Goal: Book appointment/travel/reservation

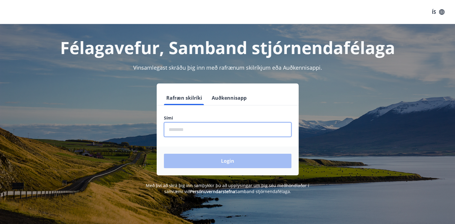
click at [178, 129] on input "phone" at bounding box center [227, 129] width 127 height 15
type input "********"
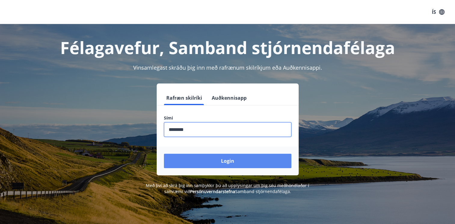
click at [228, 162] on button "Login" at bounding box center [227, 161] width 127 height 14
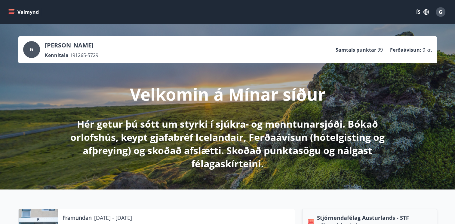
click at [11, 11] on icon "menu" at bounding box center [11, 12] width 6 height 6
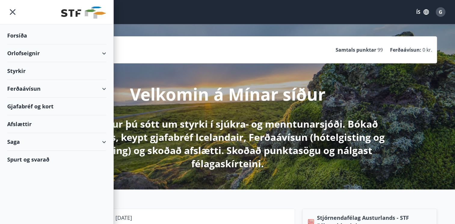
click at [31, 52] on div "Orlofseignir" at bounding box center [56, 53] width 99 height 18
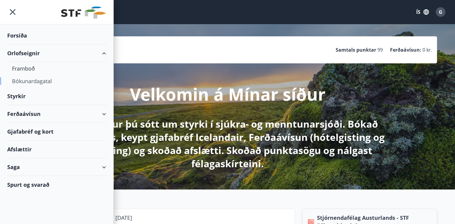
click at [29, 81] on div "Bókunardagatal" at bounding box center [56, 81] width 89 height 13
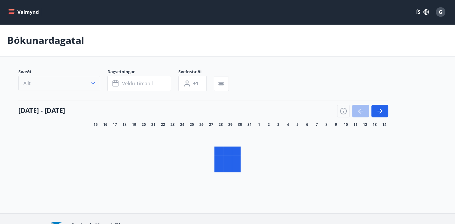
click at [93, 82] on icon "button" at bounding box center [93, 83] width 6 height 6
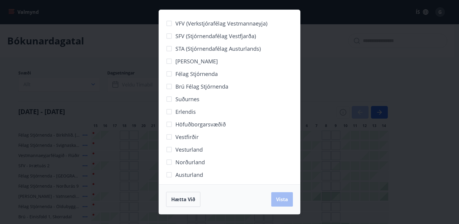
click at [381, 55] on div "VFV (Verkstjórafélag Vestmannaeyja) SFV (Stjórnendafélag Vestfjarða) STA (Stjór…" at bounding box center [229, 112] width 459 height 224
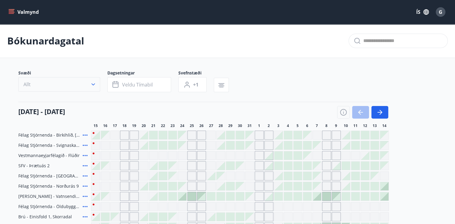
click at [93, 84] on icon "button" at bounding box center [93, 84] width 6 height 6
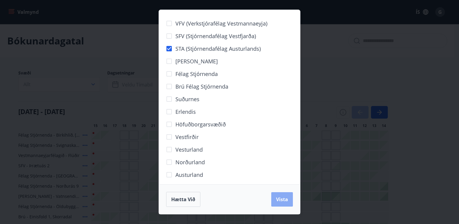
click at [283, 197] on span "Vista" at bounding box center [282, 199] width 12 height 7
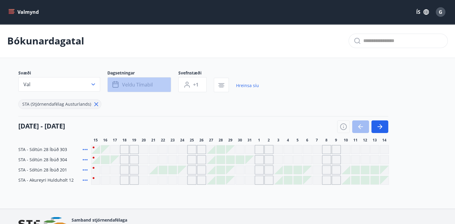
click at [136, 86] on span "Veldu tímabil" at bounding box center [137, 84] width 31 height 7
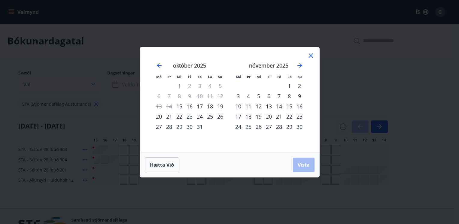
click at [189, 117] on div "23" at bounding box center [190, 117] width 10 height 10
click at [201, 115] on div "24" at bounding box center [200, 117] width 10 height 10
click at [305, 166] on span "Vista" at bounding box center [304, 165] width 12 height 7
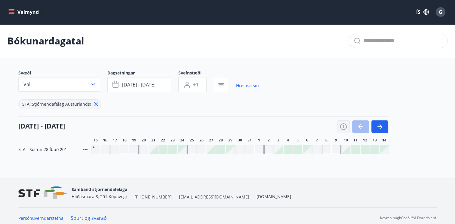
click at [346, 126] on icon "button" at bounding box center [343, 127] width 7 height 7
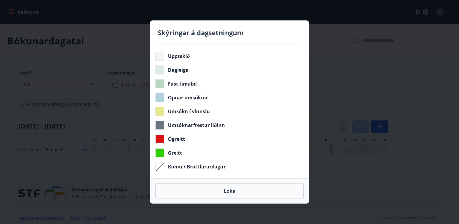
click at [346, 126] on div "Skýringar á dagsetningum Upptekið Dagleiga Fast tímabil Opnar umsóknir Umsókn í…" at bounding box center [229, 112] width 459 height 224
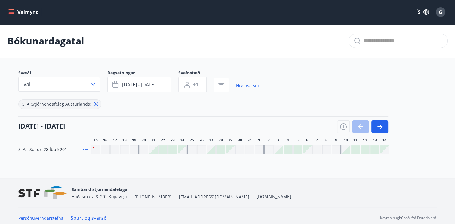
click at [174, 151] on div at bounding box center [172, 149] width 8 height 8
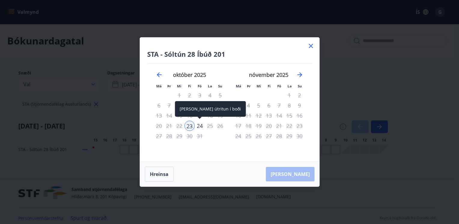
click at [199, 127] on div "24" at bounding box center [200, 126] width 10 height 10
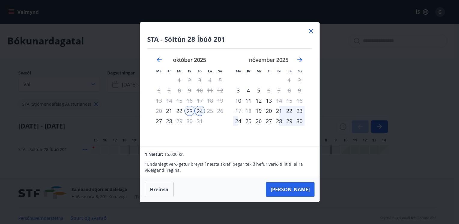
click at [304, 191] on button "Taka Frá" at bounding box center [290, 189] width 49 height 14
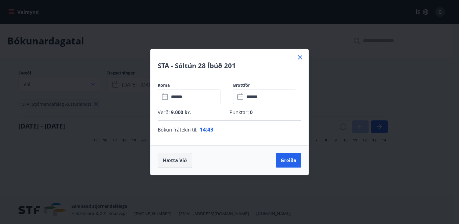
click at [174, 162] on button "Hætta við" at bounding box center [175, 160] width 34 height 15
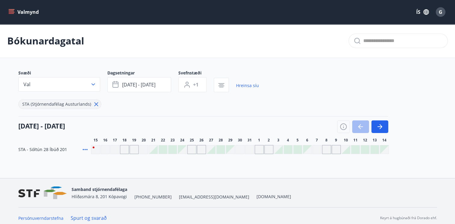
click at [439, 11] on span "G" at bounding box center [441, 12] width 4 height 7
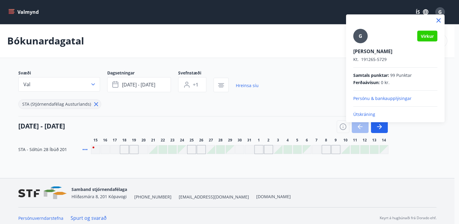
click at [359, 115] on p "Útskráning" at bounding box center [395, 115] width 84 height 6
